Goal: Find specific page/section: Find specific page/section

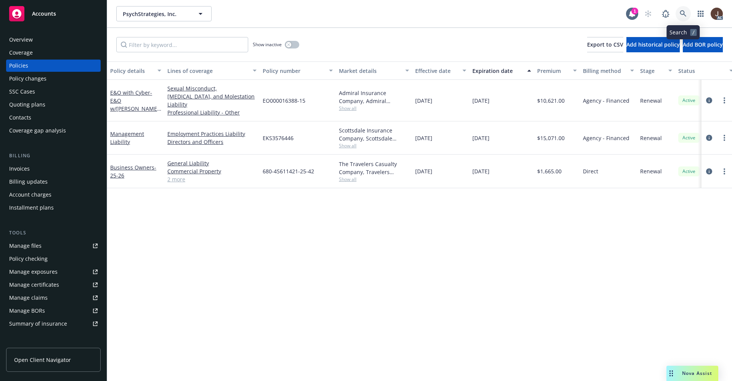
click at [683, 15] on icon at bounding box center [683, 13] width 7 height 7
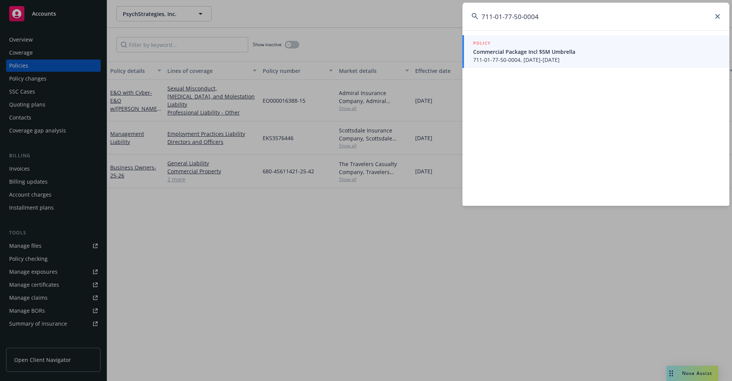
drag, startPoint x: 545, startPoint y: 18, endPoint x: 458, endPoint y: 18, distance: 87.7
click at [461, 18] on div "711-01-77-50-0004 POLICY Commercial Package Incl $5M Umbrella 711-01-77-50-0004…" at bounding box center [366, 190] width 732 height 381
paste input "85-25-0000"
type input "711-01-85-25-0000"
